Goal: Information Seeking & Learning: Learn about a topic

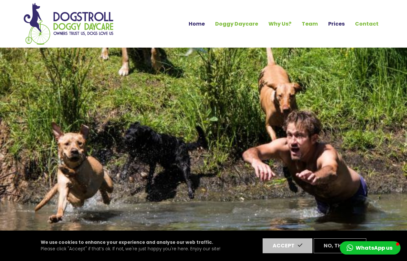
click at [333, 23] on link "Prices" at bounding box center [336, 23] width 27 height 11
click at [342, 25] on link "Prices" at bounding box center [336, 23] width 27 height 11
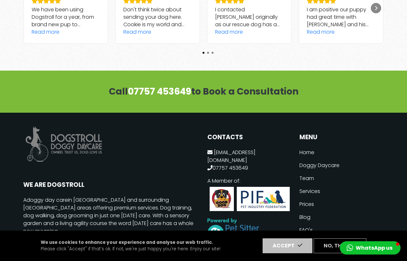
scroll to position [905, 0]
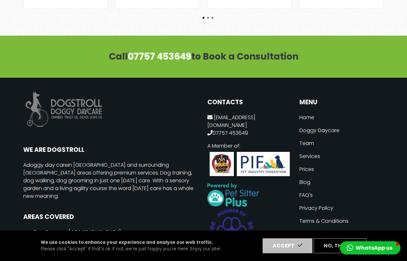
click at [317, 150] on link "Services" at bounding box center [342, 156] width 84 height 13
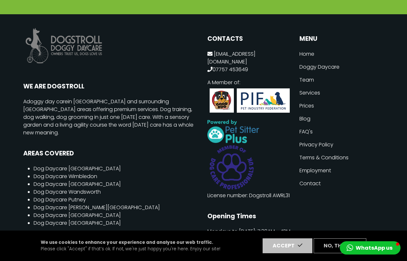
scroll to position [970, 0]
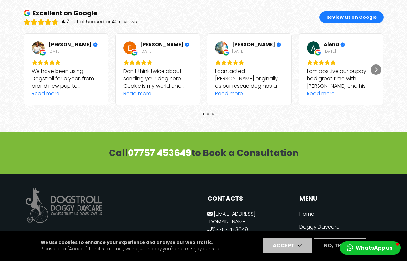
scroll to position [1035, 0]
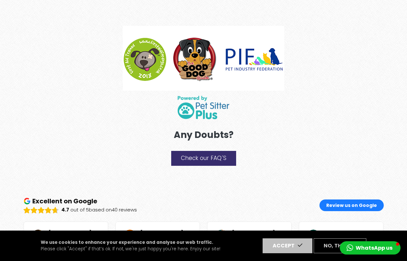
click at [206, 157] on link "Check our FAQ´S" at bounding box center [203, 158] width 65 height 15
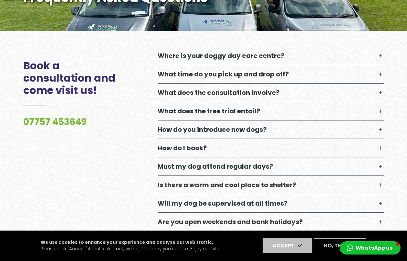
scroll to position [194, 0]
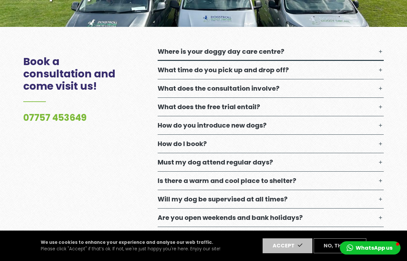
click at [379, 50] on button "Where is your doggy day care centre?" at bounding box center [271, 51] width 226 height 18
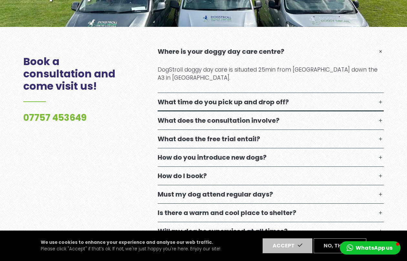
click at [377, 102] on button "What time do you pick up and drop off?" at bounding box center [271, 102] width 226 height 18
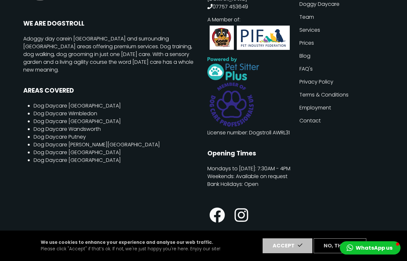
scroll to position [639, 0]
